Goal: Task Accomplishment & Management: Use online tool/utility

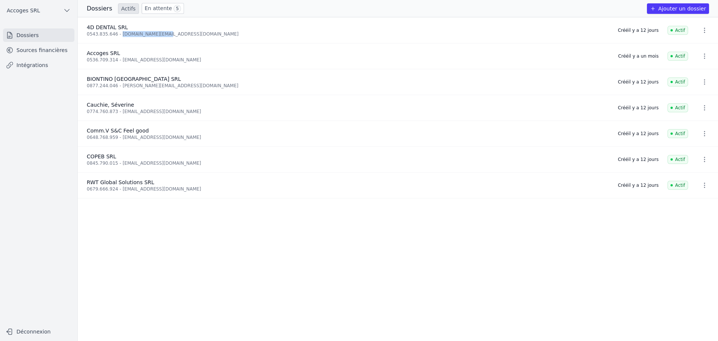
click at [39, 10] on button "Accoges SRL" at bounding box center [38, 10] width 71 height 12
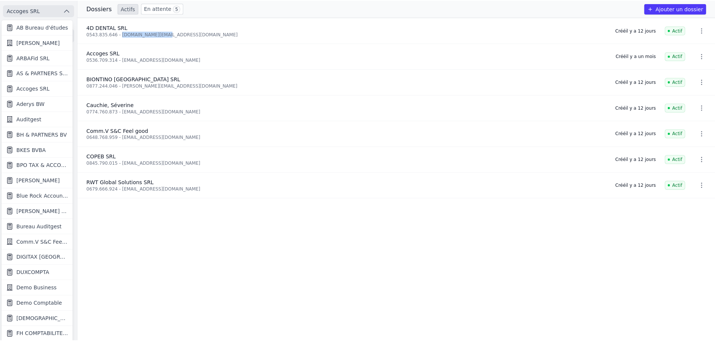
scroll to position [2, 0]
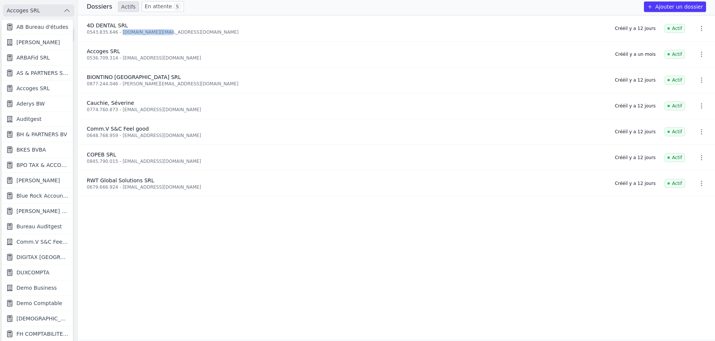
click at [35, 289] on span "Demo Business" at bounding box center [36, 287] width 40 height 7
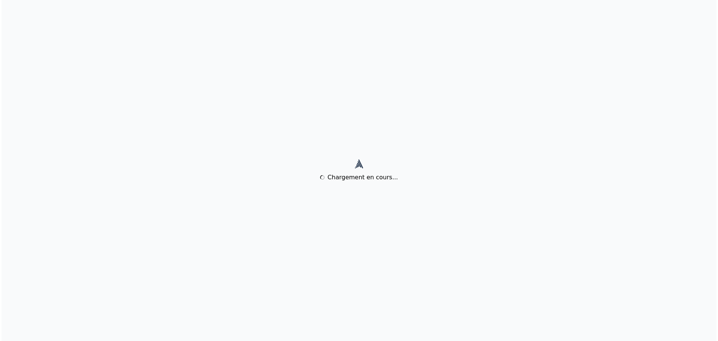
scroll to position [0, 0]
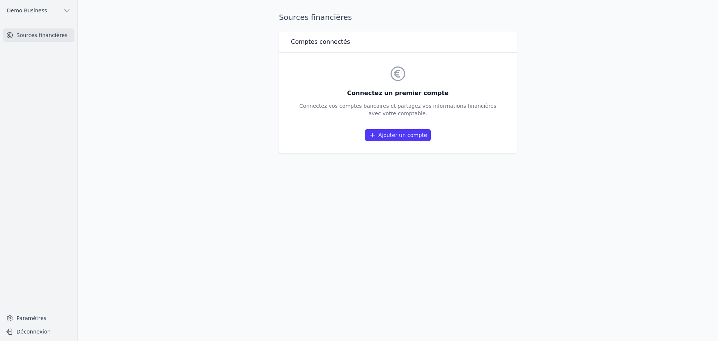
click at [403, 134] on link "Ajouter un compte" at bounding box center [398, 135] width 66 height 12
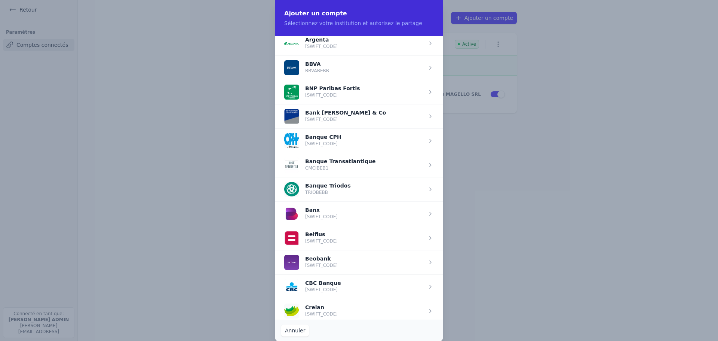
scroll to position [78, 0]
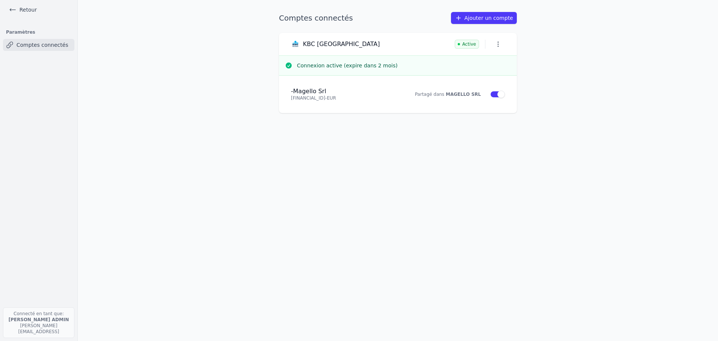
click at [22, 8] on link "Retour" at bounding box center [23, 9] width 34 height 10
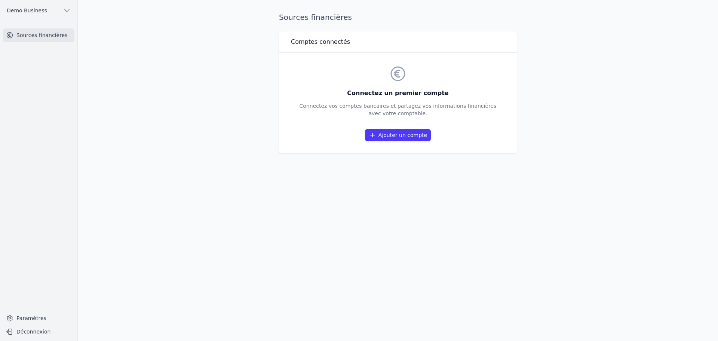
click at [22, 7] on span "Demo Business" at bounding box center [27, 10] width 40 height 7
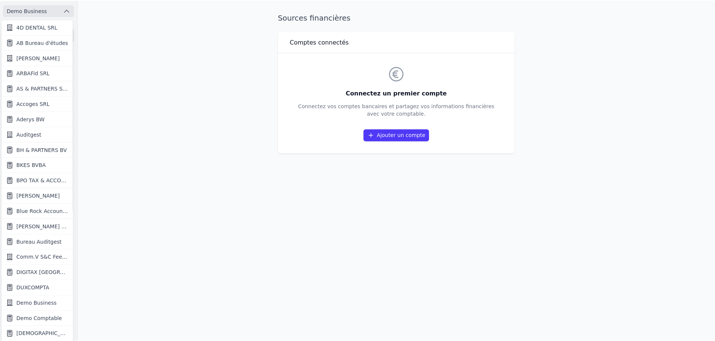
scroll to position [2, 0]
click at [33, 28] on span "4D DENTAL SRL" at bounding box center [36, 26] width 41 height 7
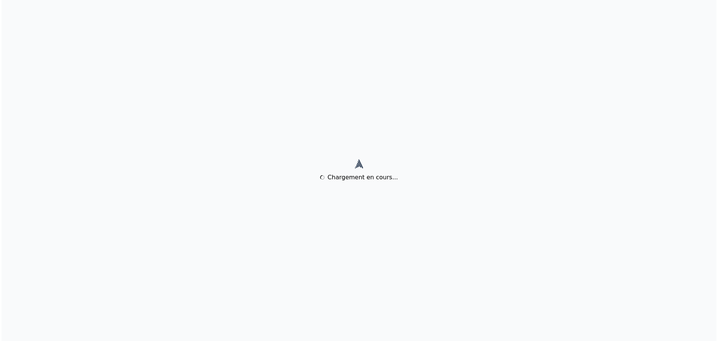
scroll to position [0, 0]
